Goal: Information Seeking & Learning: Understand process/instructions

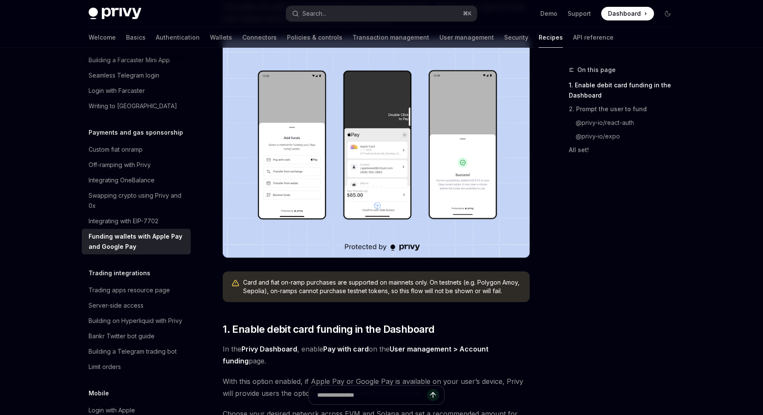
scroll to position [167, 0]
